Goal: Task Accomplishment & Management: Use online tool/utility

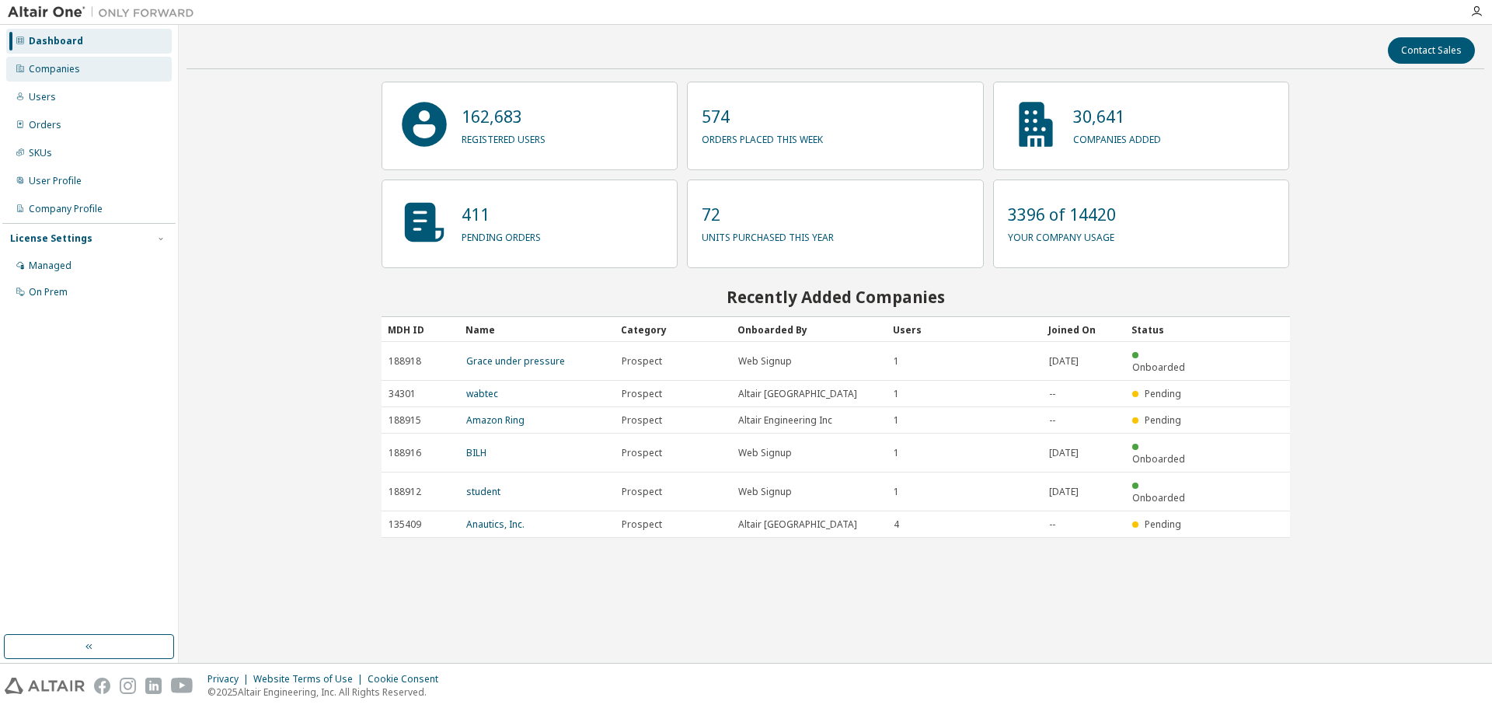
click at [134, 75] on div "Companies" at bounding box center [88, 69] width 165 height 25
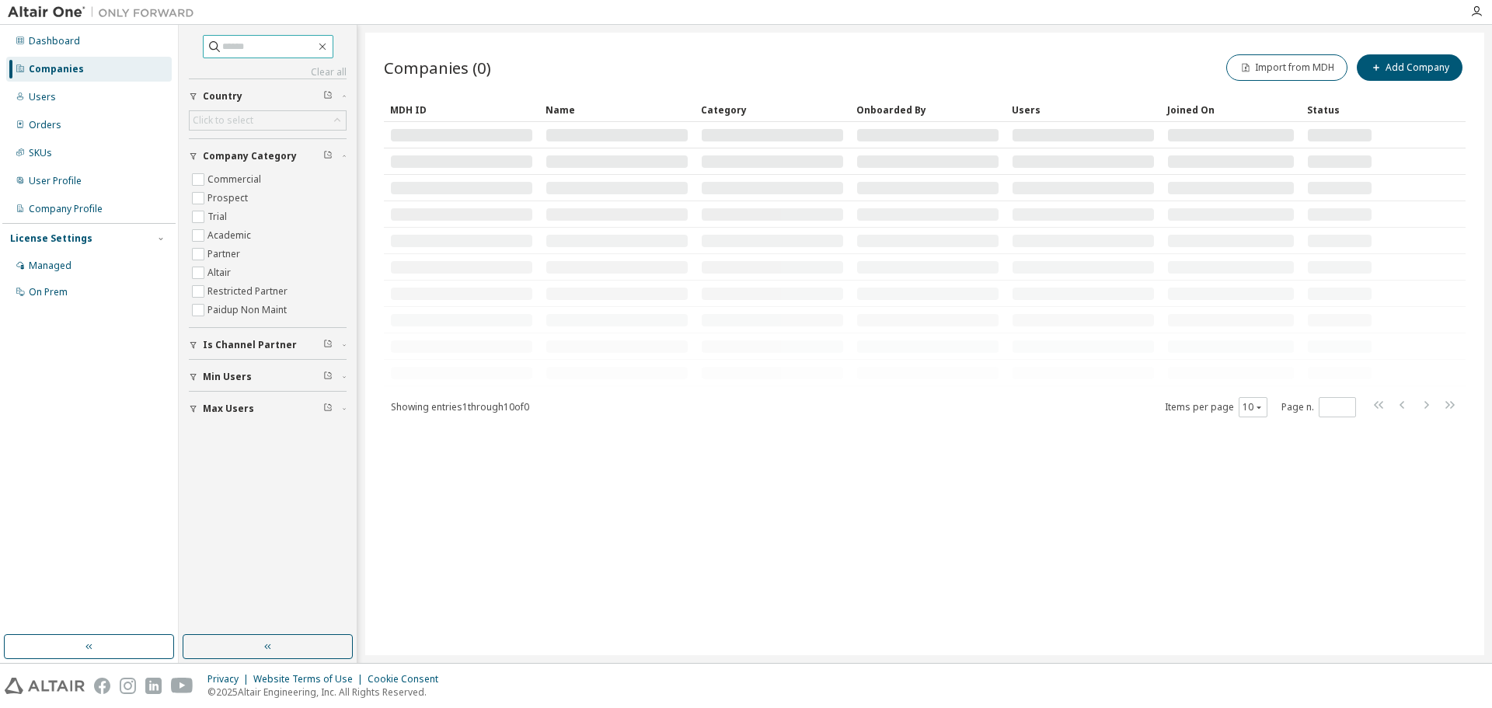
click at [255, 47] on input "text" at bounding box center [268, 47] width 93 height 16
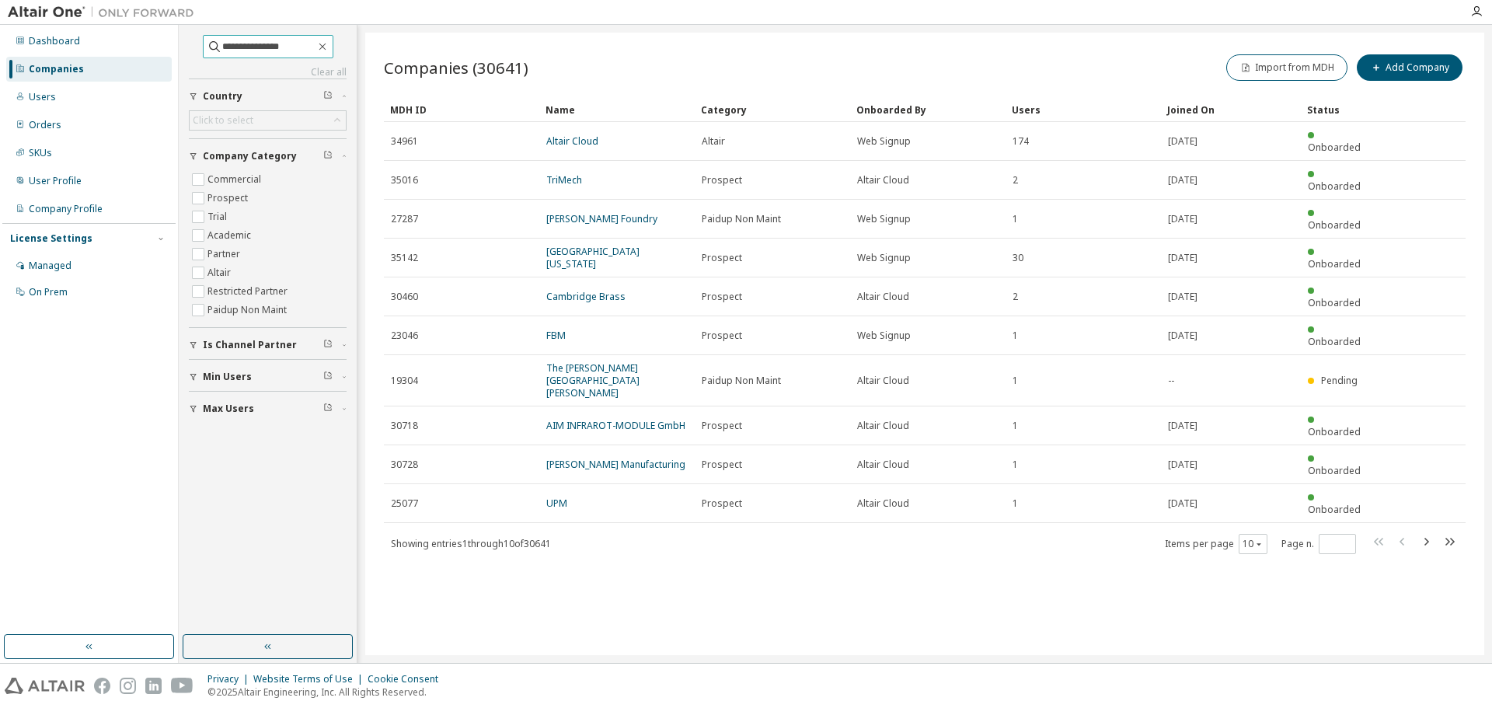
type input "**********"
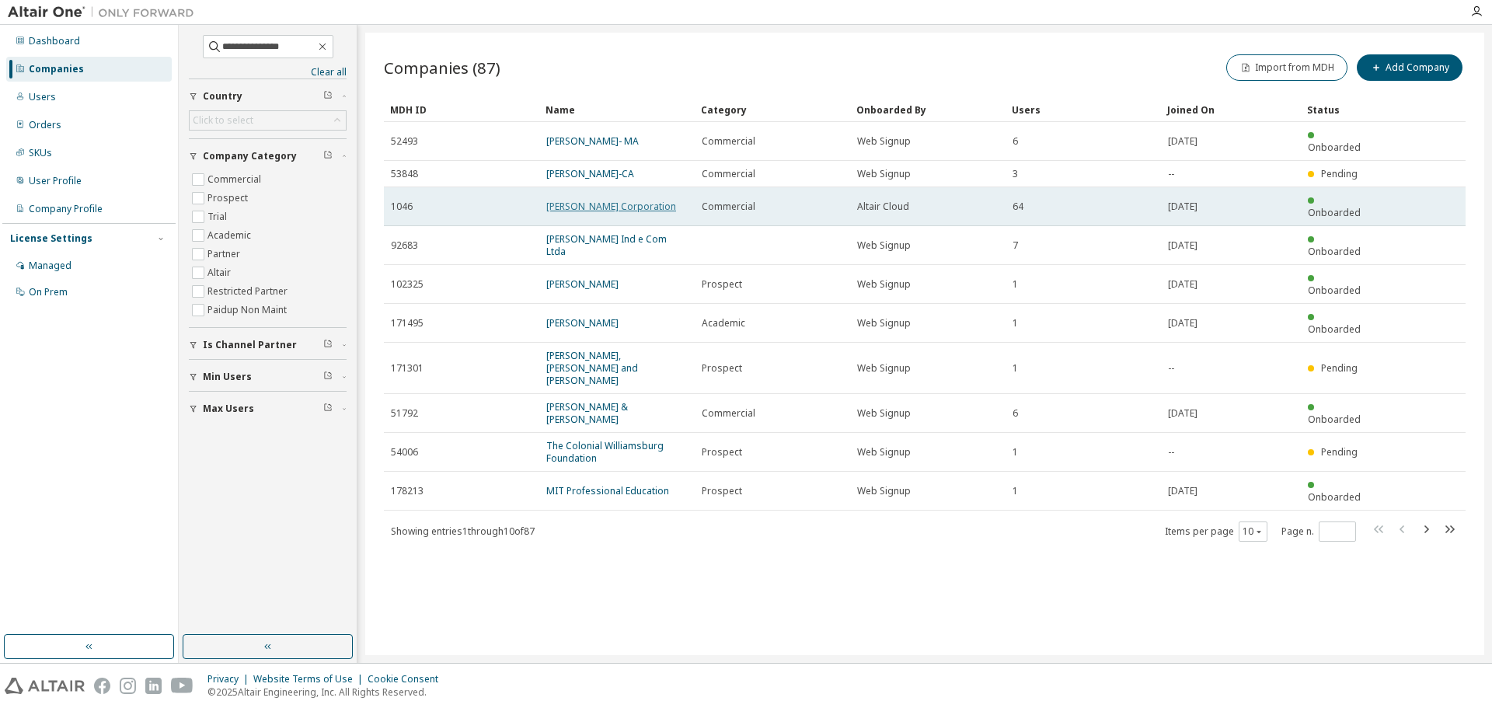
click at [588, 200] on link "Parker Hannifin Corporation" at bounding box center [611, 206] width 130 height 13
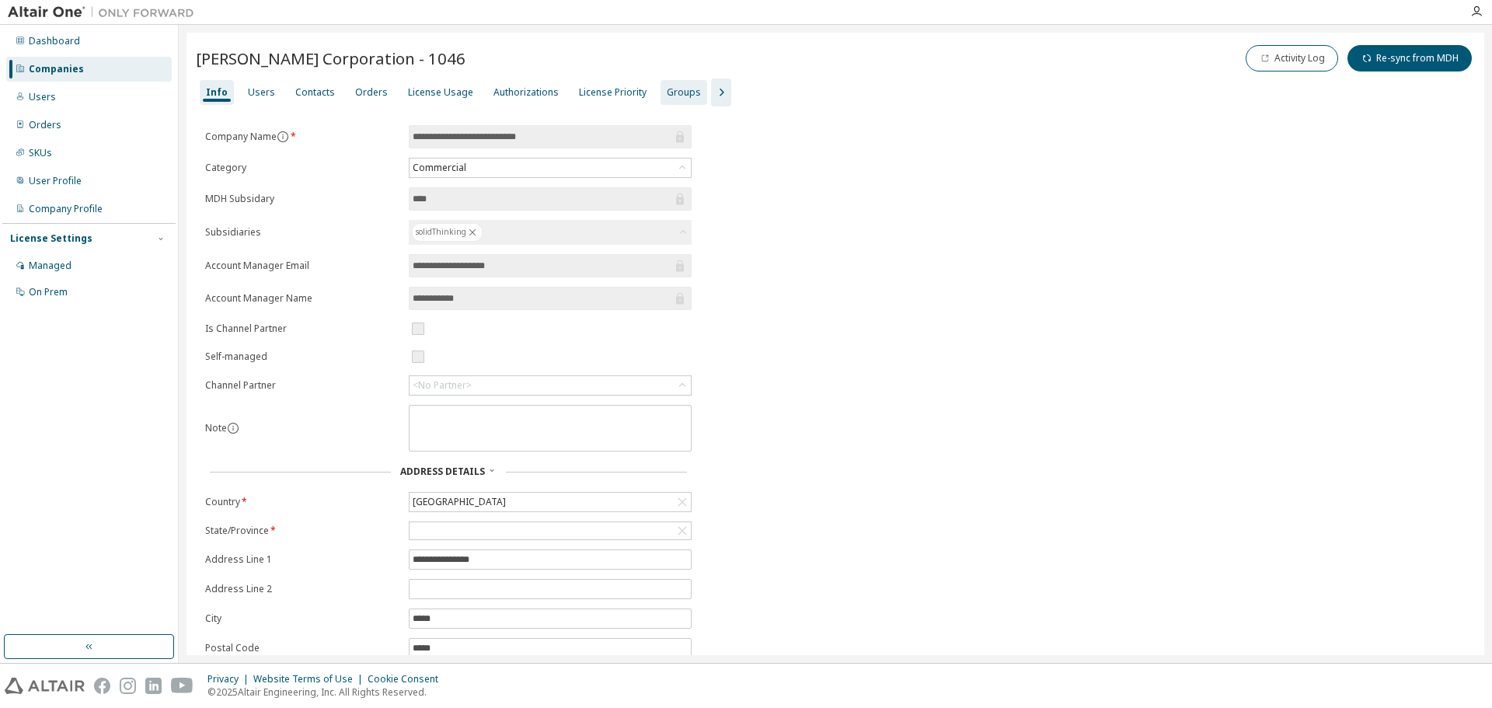
click at [667, 96] on div "Groups" at bounding box center [684, 92] width 34 height 12
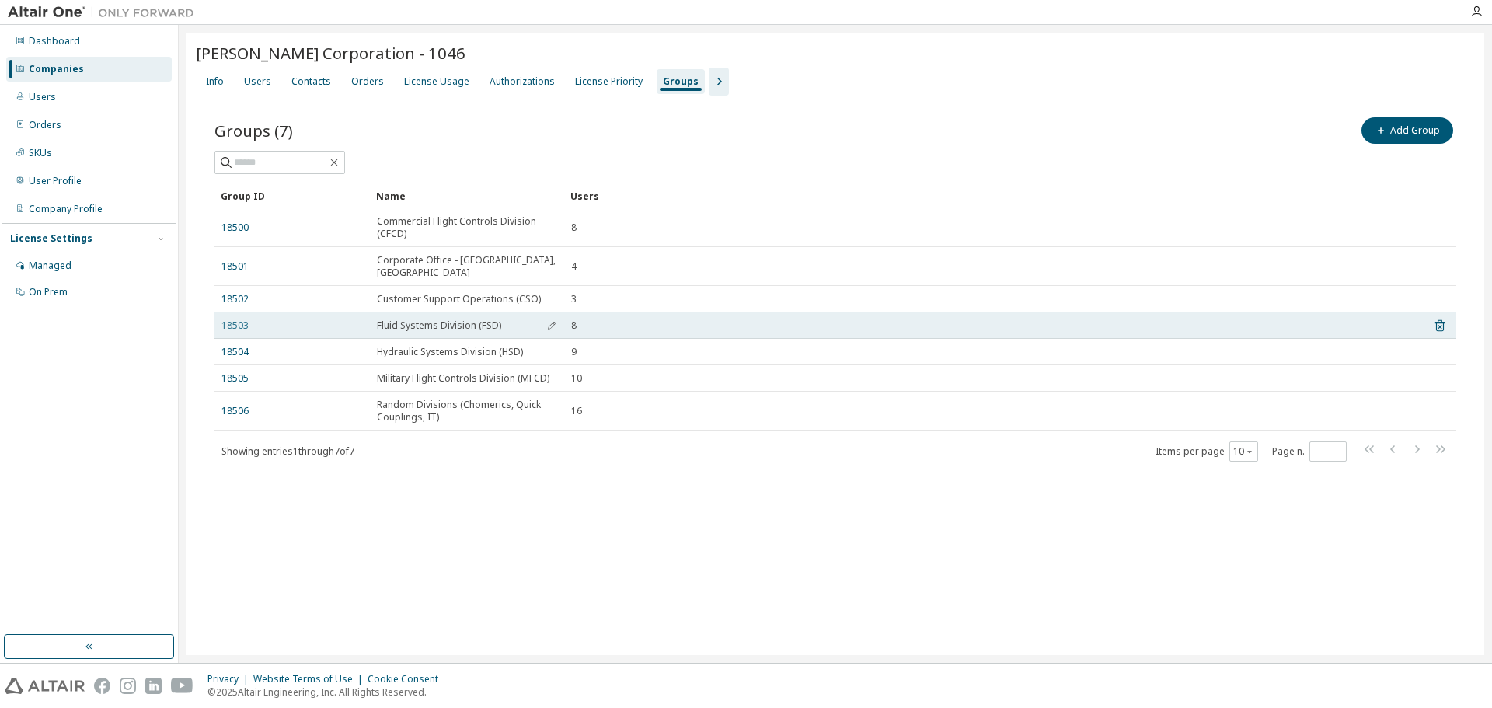
click at [234, 319] on link "18503" at bounding box center [234, 325] width 27 height 12
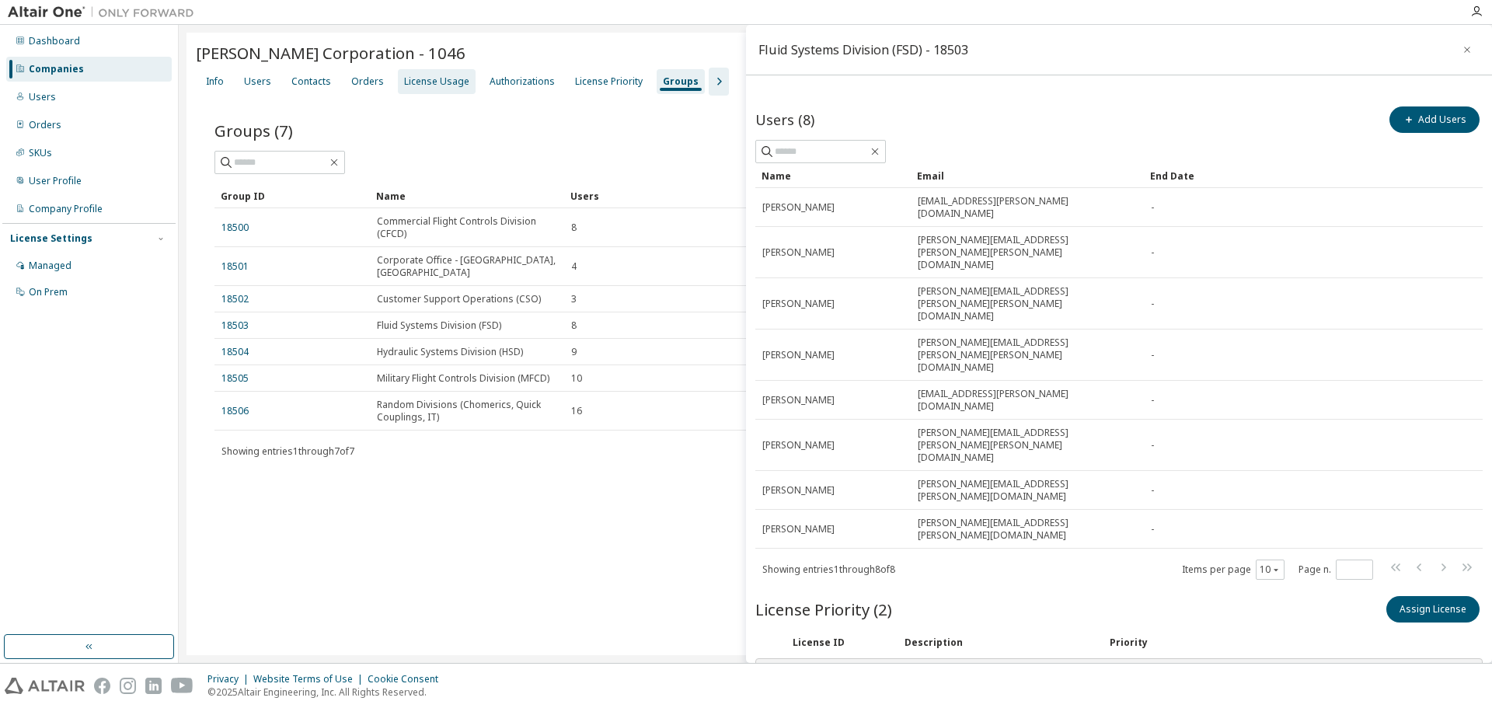
click at [427, 75] on div "License Usage" at bounding box center [436, 81] width 65 height 12
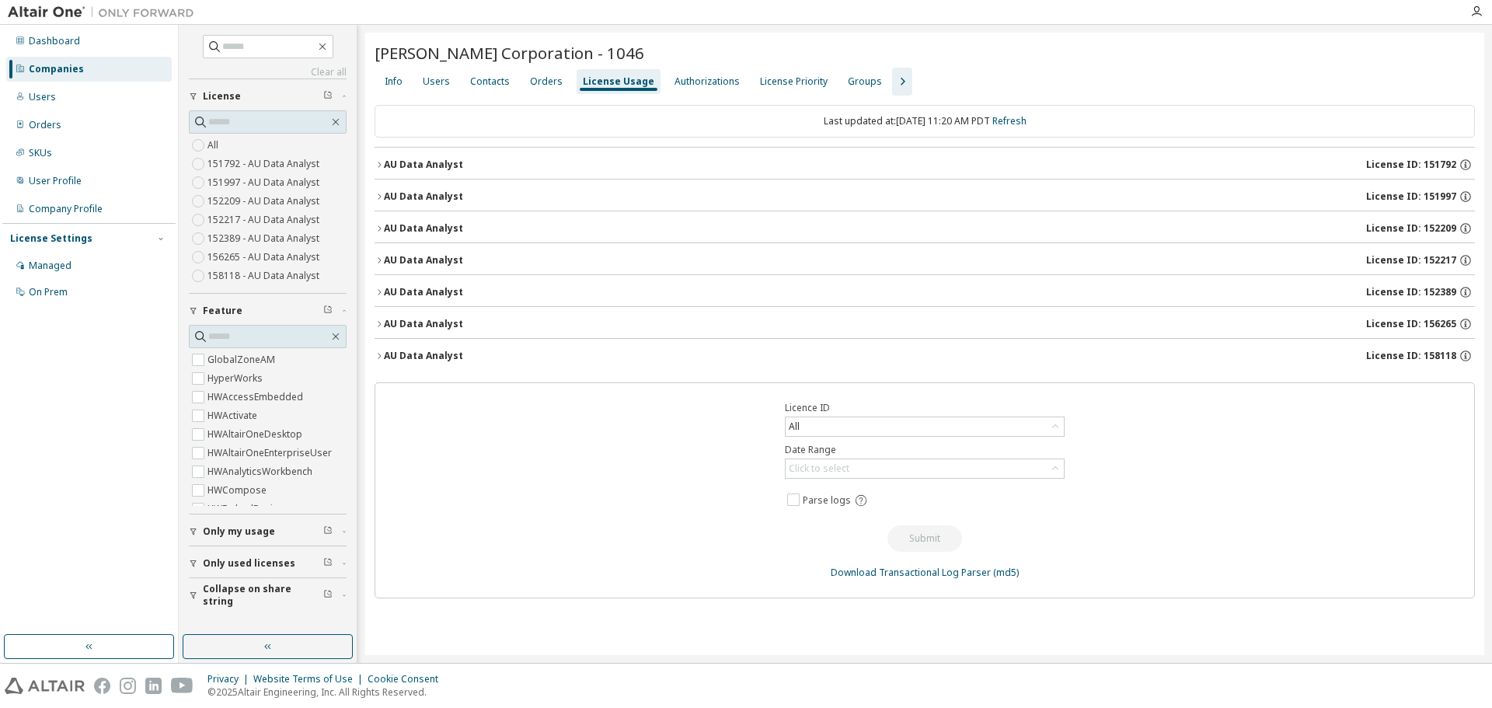
click at [369, 284] on div "Parker Hannifin Corporation - 1046 Clear Load Save Save As Field Operator Value…" at bounding box center [924, 344] width 1119 height 622
click at [375, 293] on icon "button" at bounding box center [378, 291] width 9 height 9
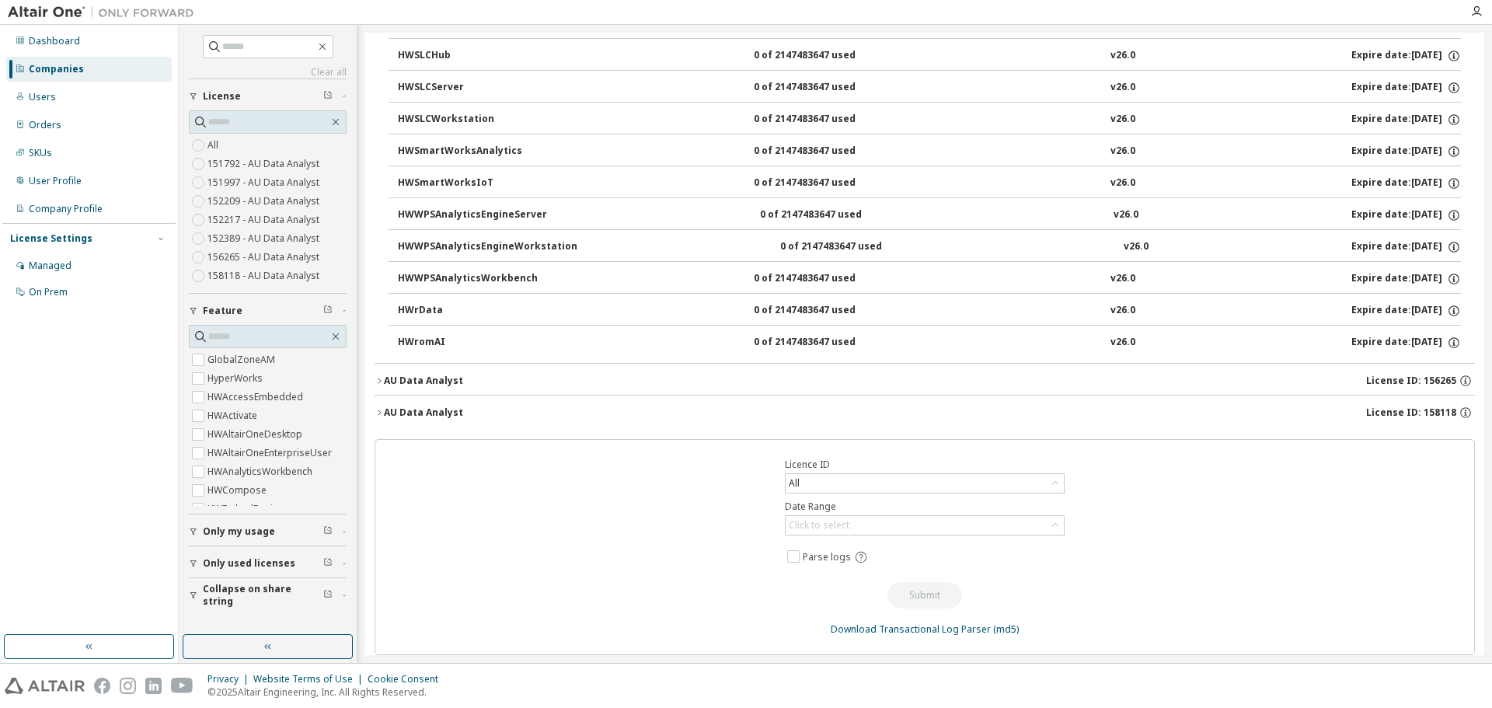
scroll to position [1392, 0]
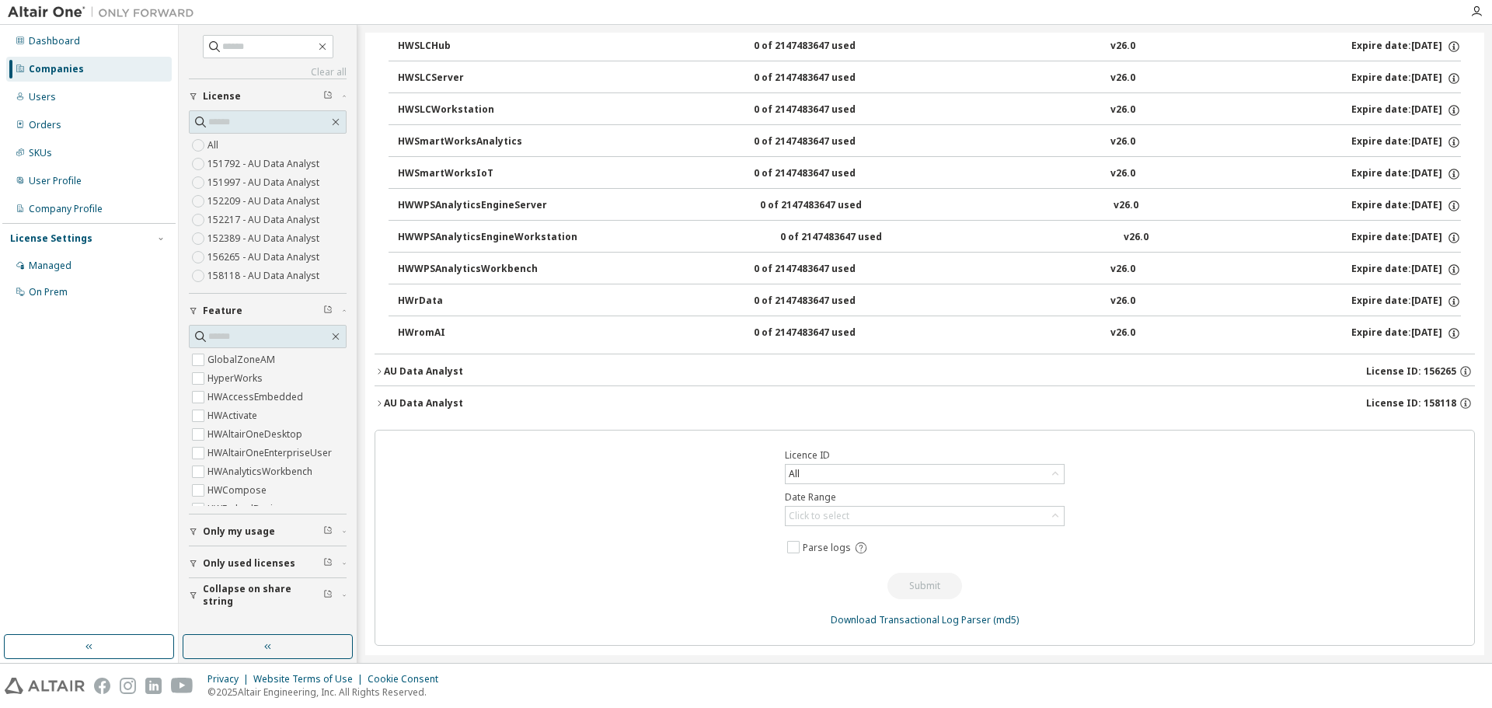
click at [896, 456] on label "Licence ID" at bounding box center [925, 455] width 280 height 12
click at [893, 470] on div "All" at bounding box center [924, 474] width 278 height 19
click at [875, 548] on li "152389 - AU Data Analyst" at bounding box center [919, 551] width 275 height 20
click at [920, 510] on div "Click to select" at bounding box center [924, 516] width 278 height 19
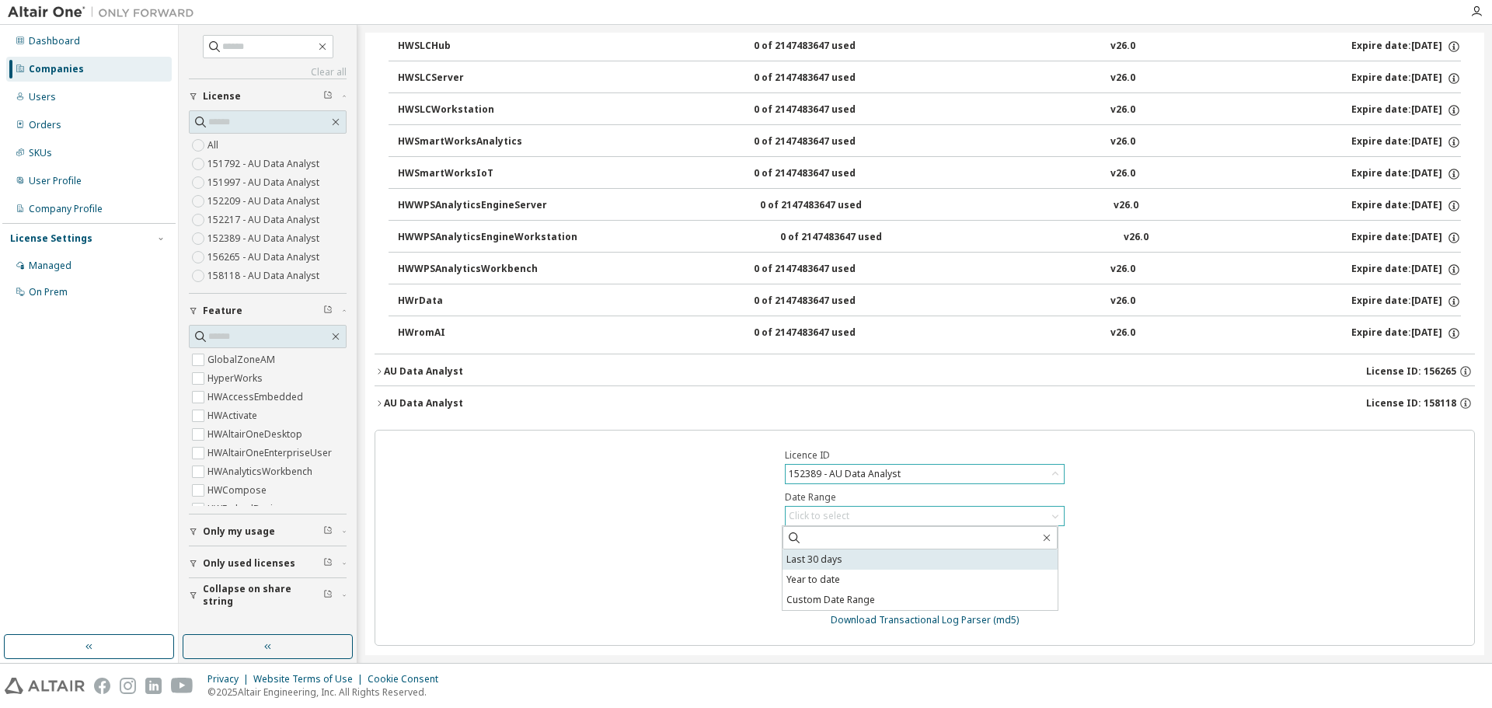
click at [877, 561] on li "Last 30 days" at bounding box center [919, 559] width 275 height 20
click at [929, 587] on button "Submit" at bounding box center [924, 586] width 75 height 26
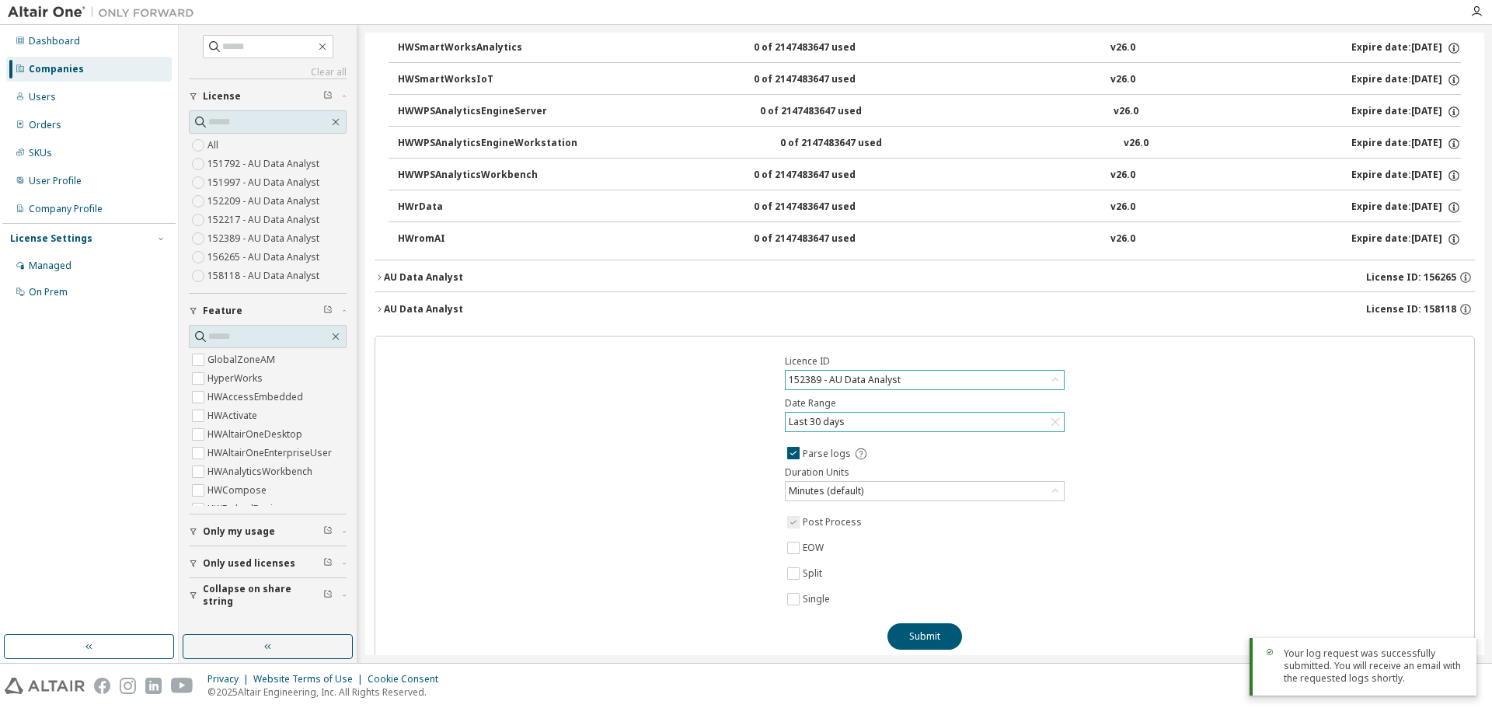
scroll to position [1499, 0]
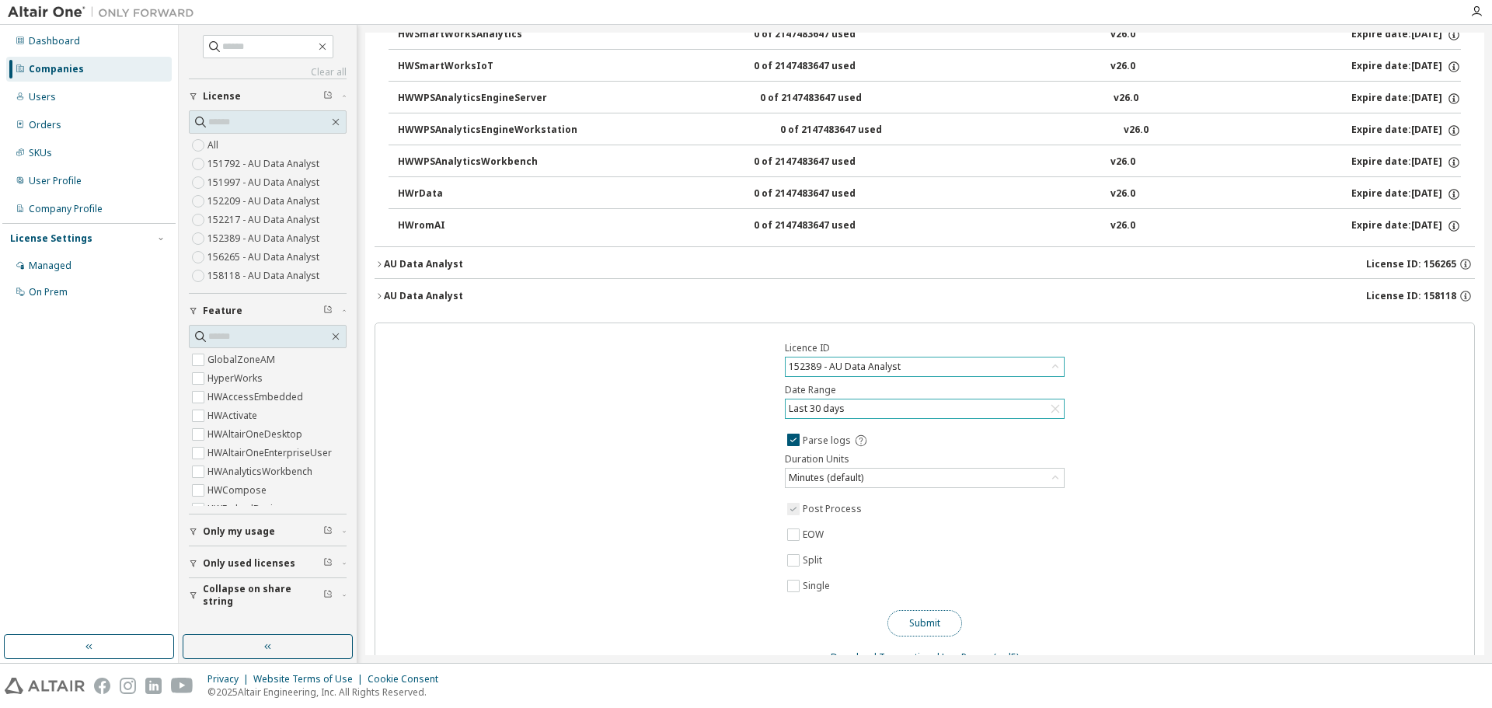
click at [938, 631] on button "Submit" at bounding box center [924, 623] width 75 height 26
click at [1028, 496] on div "Licence ID 152389 - AU Data Analyst Date Range Last 30 days Parse logs Duration…" at bounding box center [924, 502] width 1100 height 360
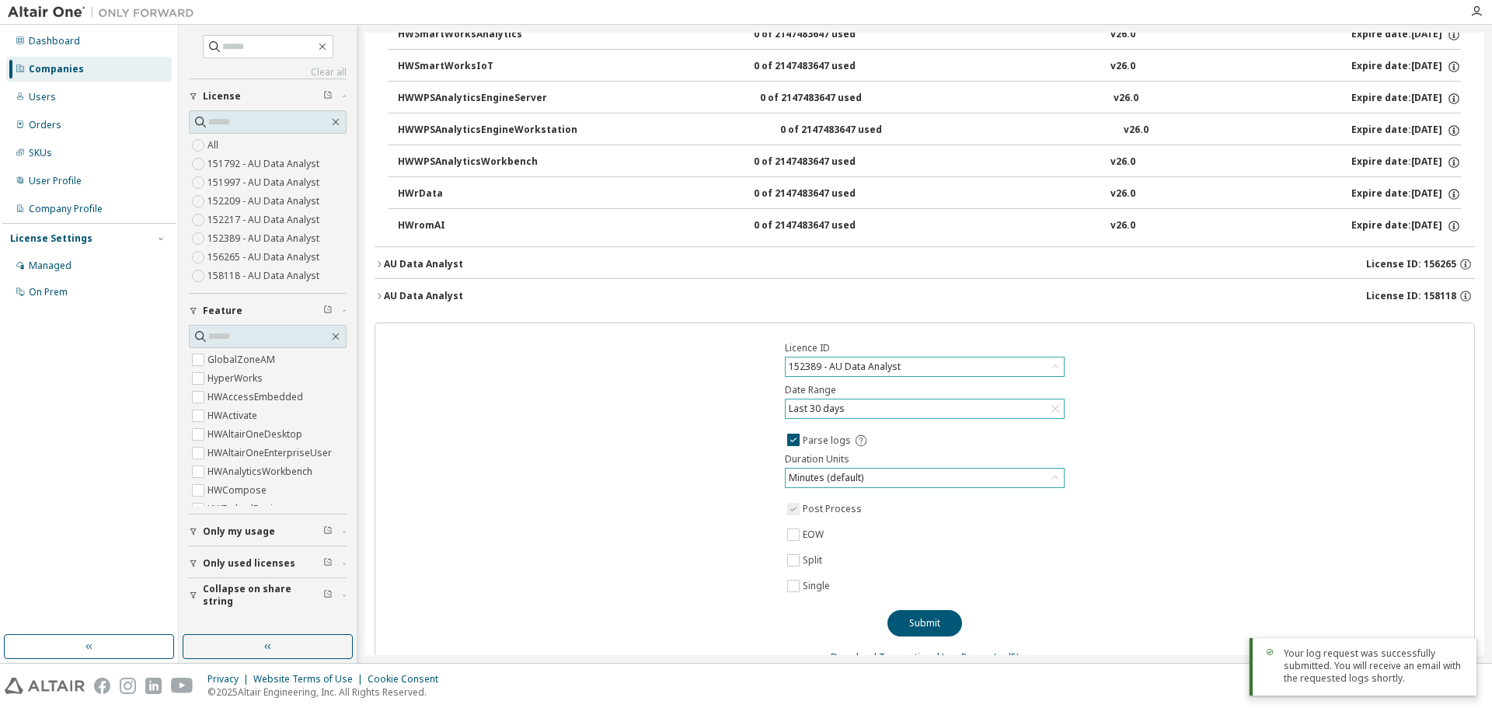
click at [1029, 482] on div "Minutes (default)" at bounding box center [924, 477] width 278 height 19
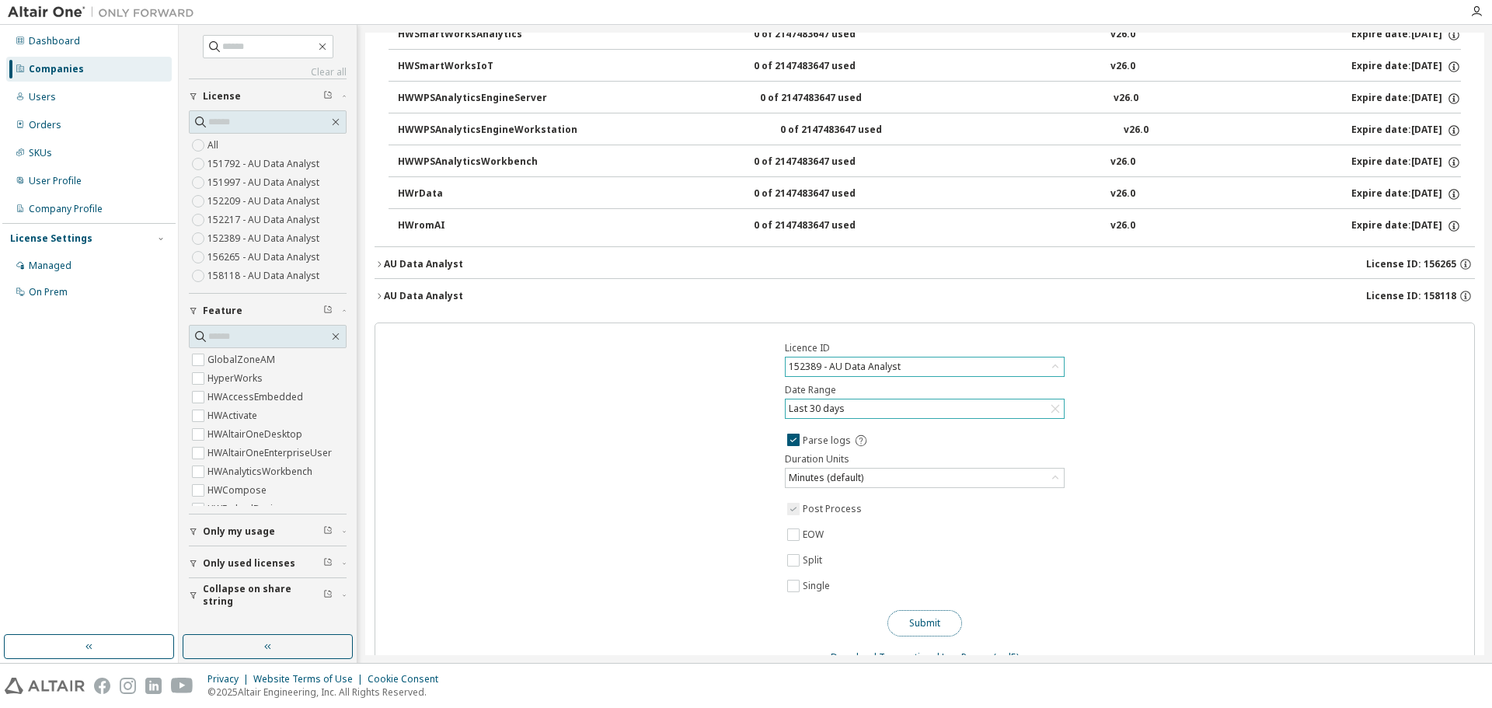
click at [921, 629] on button "Submit" at bounding box center [924, 623] width 75 height 26
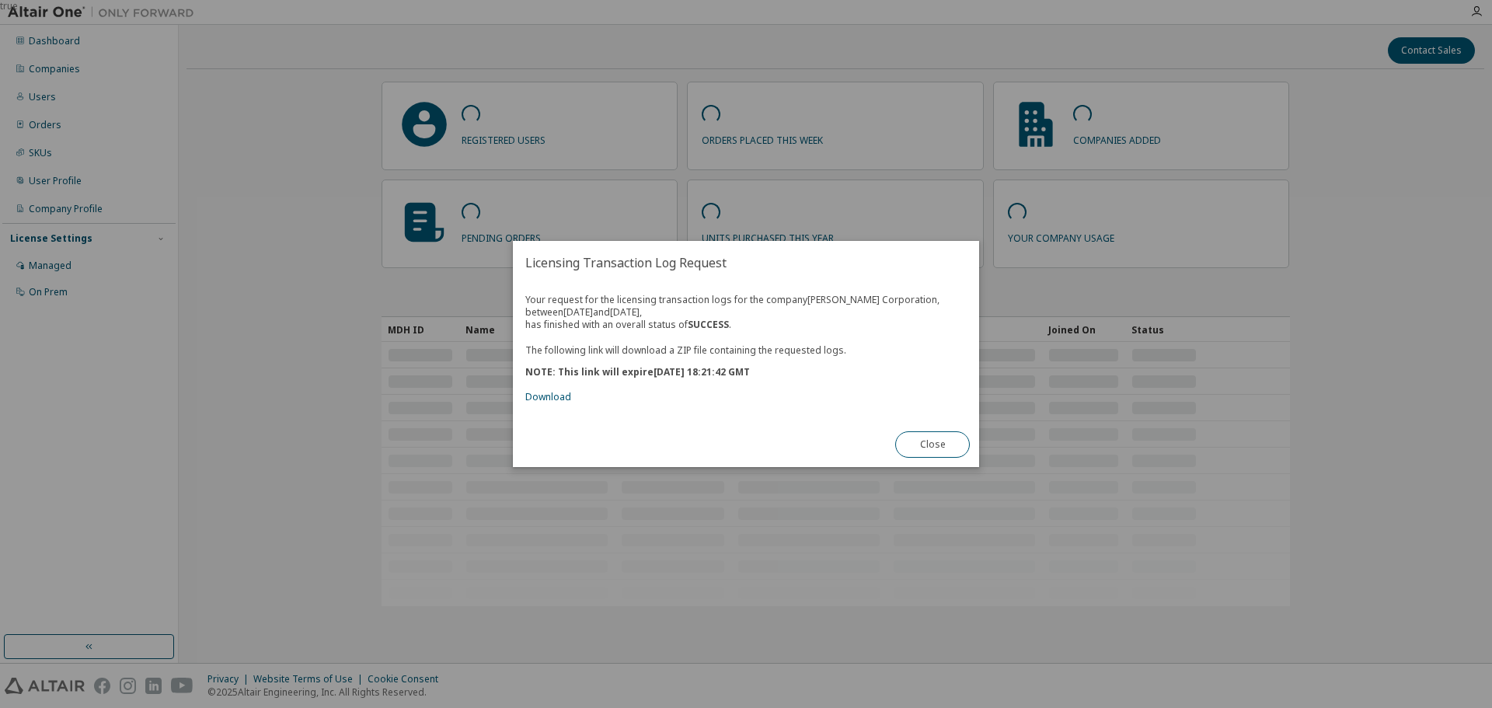
click at [373, 216] on div "true" at bounding box center [746, 354] width 1492 height 708
click at [541, 392] on link "Download" at bounding box center [548, 396] width 46 height 13
click at [538, 409] on div "Your request for the licensing transaction logs for the company Parker Hannifin…" at bounding box center [746, 353] width 466 height 138
click at [539, 406] on div "Your request for the licensing transaction logs for the company Parker Hannifin…" at bounding box center [746, 353] width 466 height 138
click at [548, 396] on link "Download" at bounding box center [548, 396] width 46 height 13
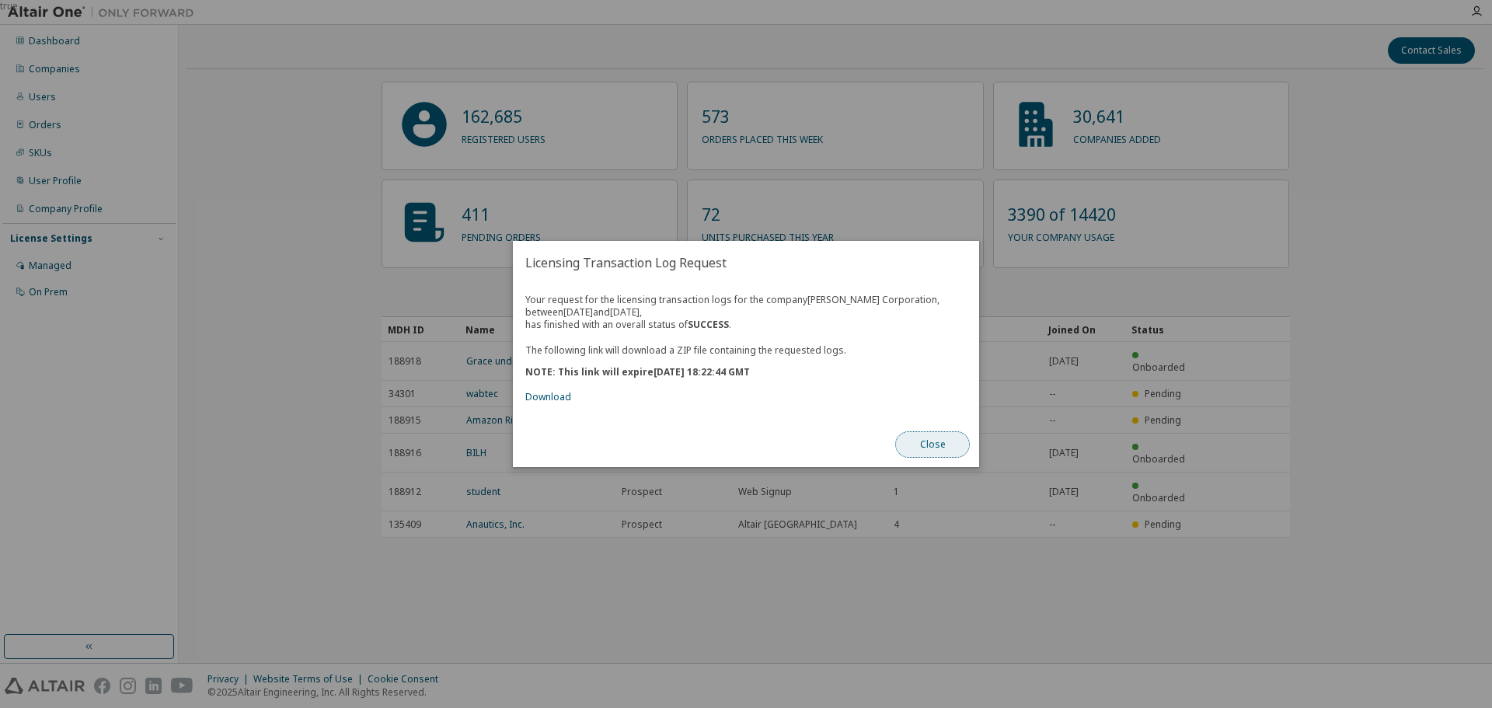
click at [913, 437] on button "Close" at bounding box center [932, 444] width 75 height 26
